Goal: Find specific page/section: Find specific page/section

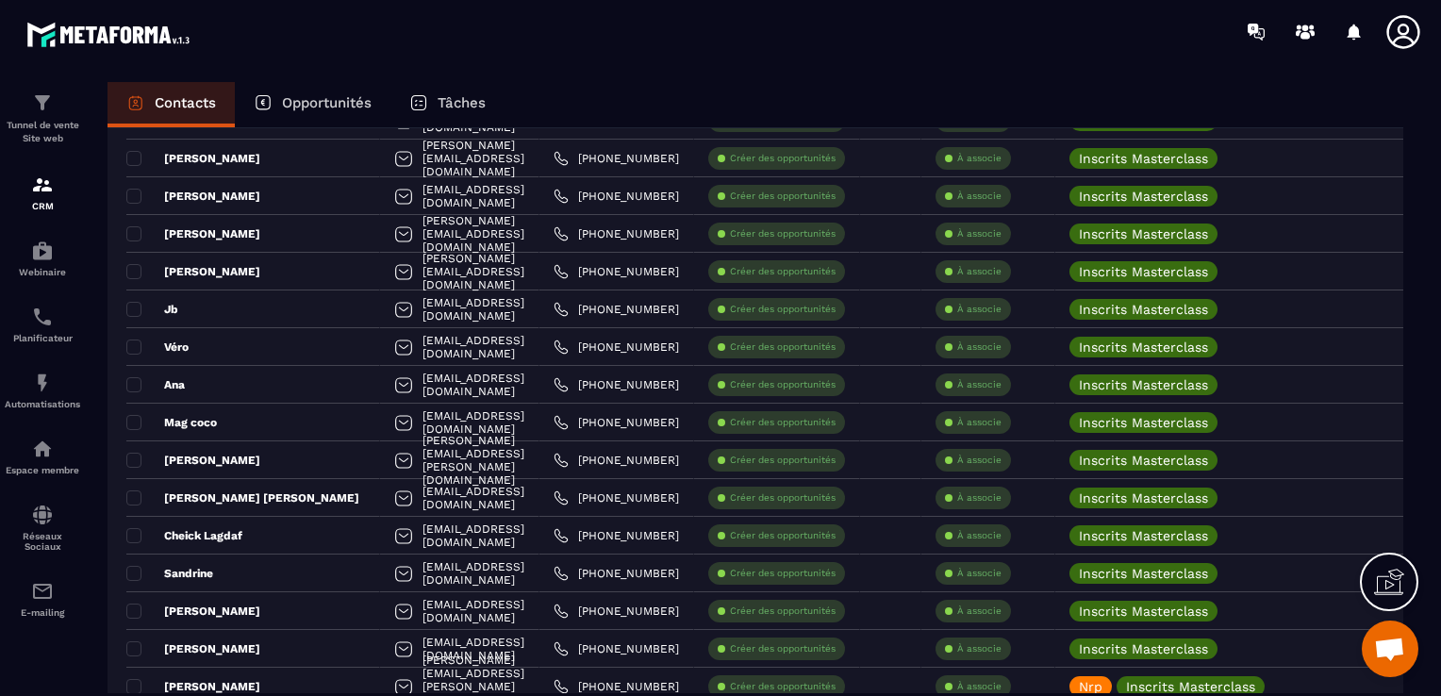
scroll to position [3018, 0]
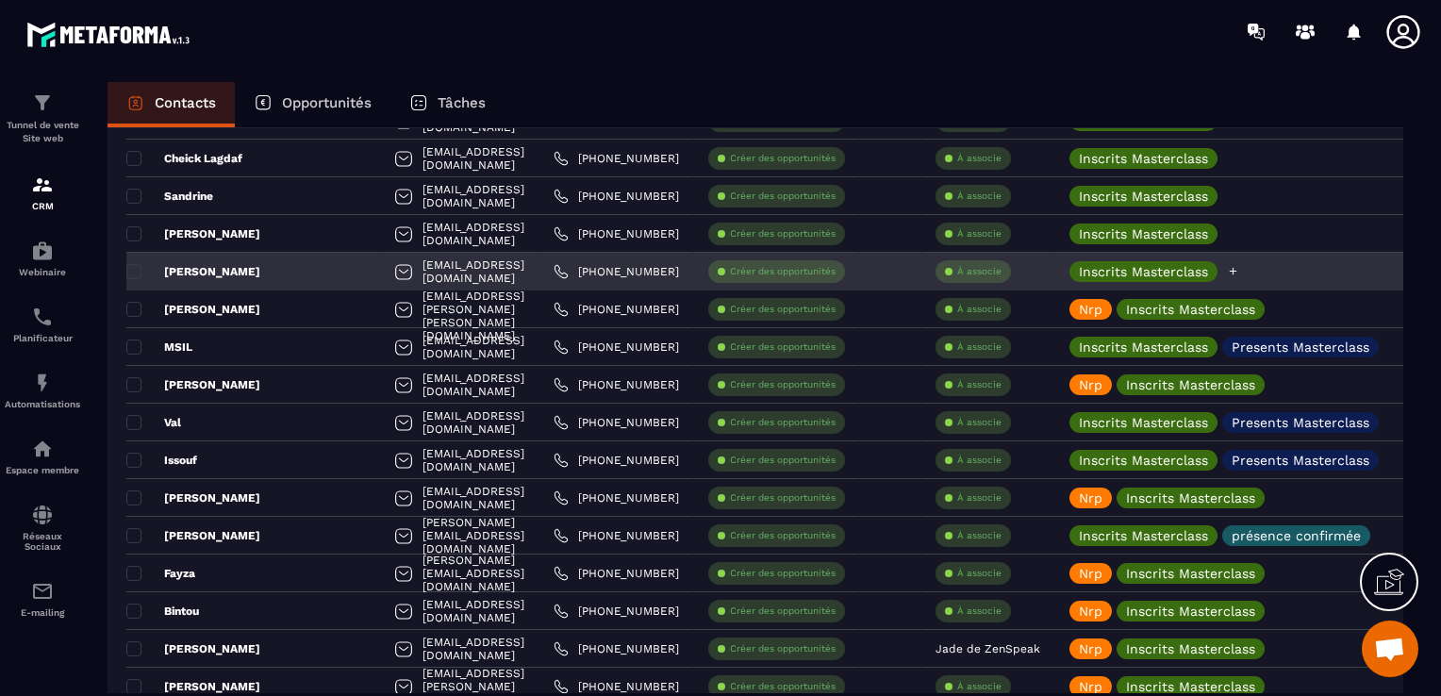
click at [1239, 281] on div at bounding box center [1233, 271] width 12 height 21
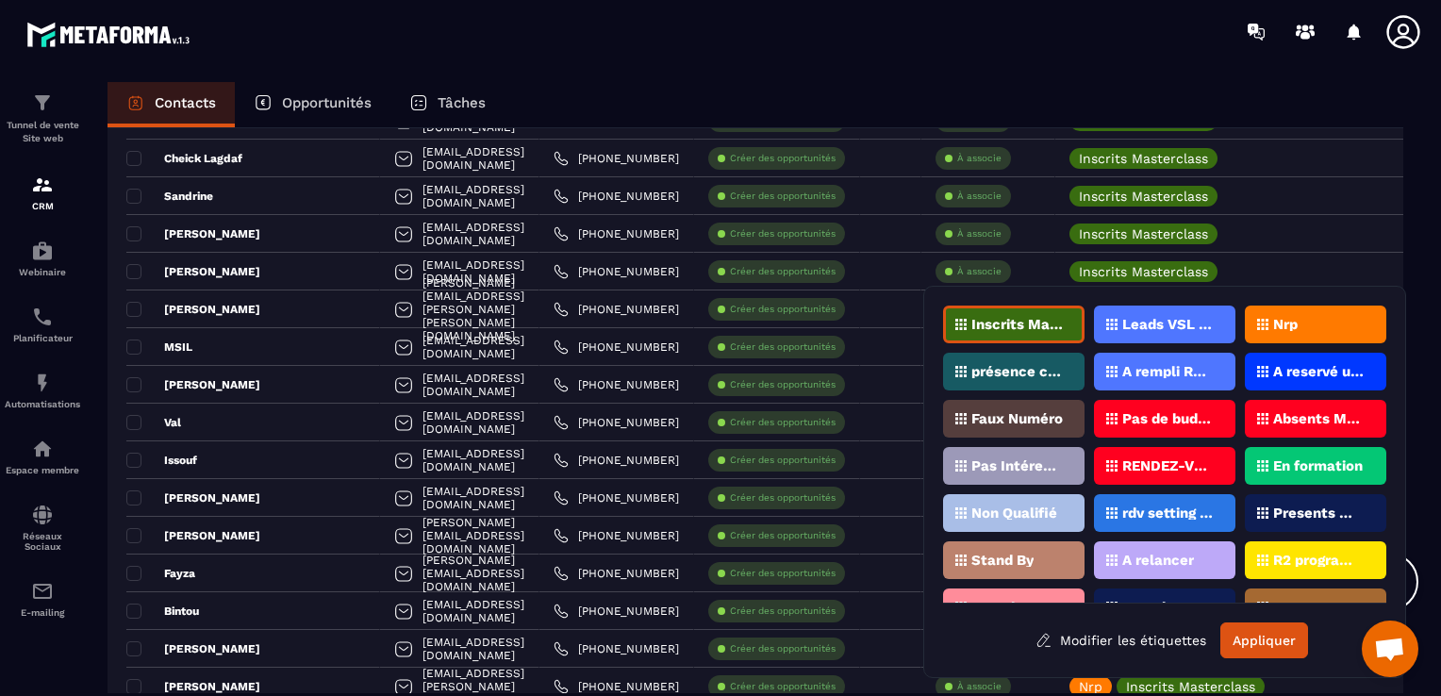
click at [1298, 330] on div "Nrp" at bounding box center [1315, 325] width 141 height 38
click at [1268, 629] on button "Appliquer" at bounding box center [1264, 640] width 88 height 36
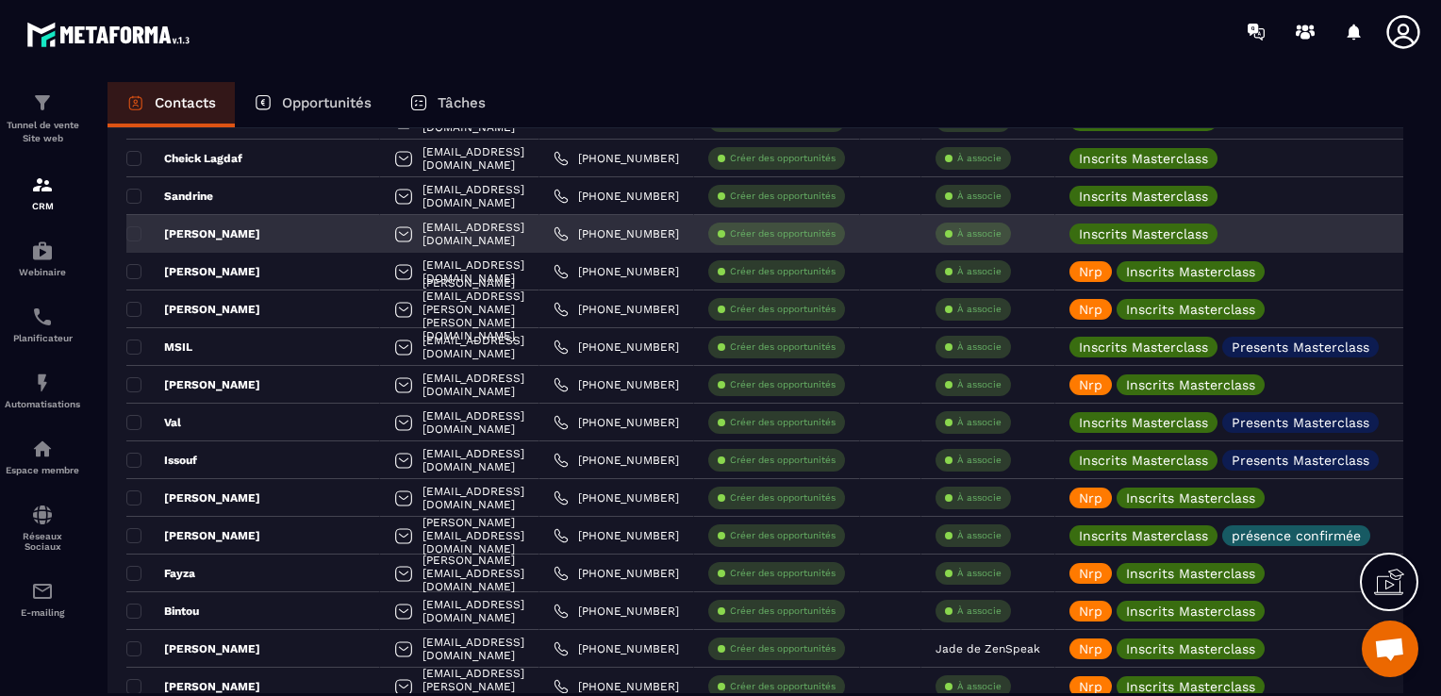
click at [240, 239] on div "[PERSON_NAME]" at bounding box center [253, 234] width 254 height 38
